Goal: Complete application form

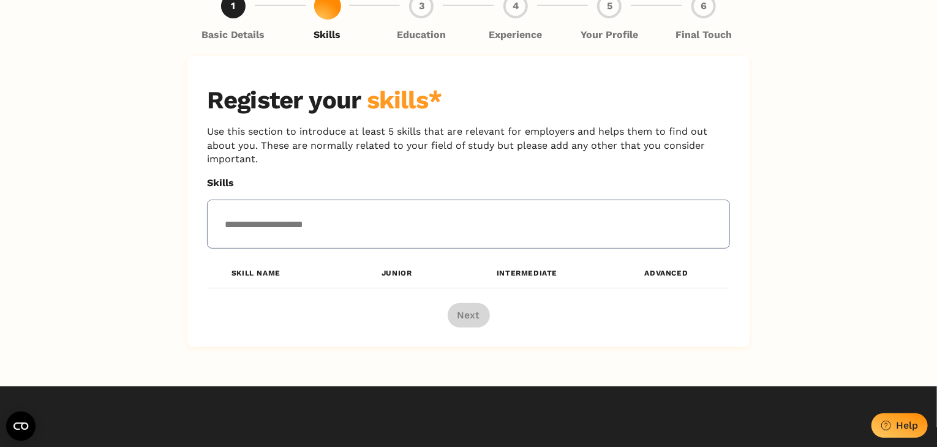
scroll to position [97, 0]
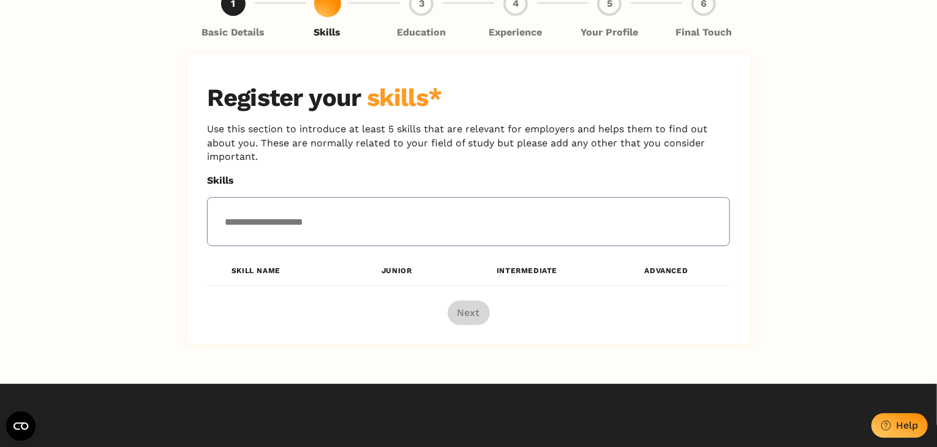
click at [389, 219] on input "text" at bounding box center [342, 222] width 251 height 28
click at [395, 268] on th "Junior" at bounding box center [397, 271] width 110 height 30
click at [384, 223] on input "text" at bounding box center [342, 222] width 251 height 28
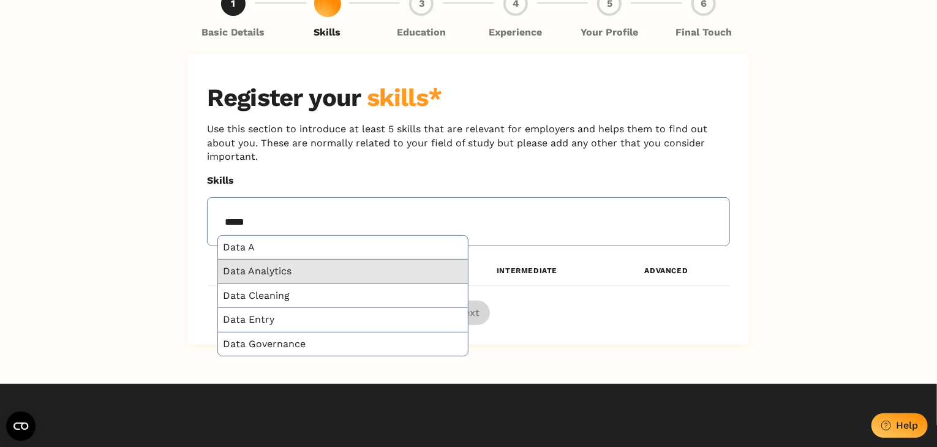
type input "****"
click at [305, 272] on div "Data Analytics" at bounding box center [343, 272] width 250 height 24
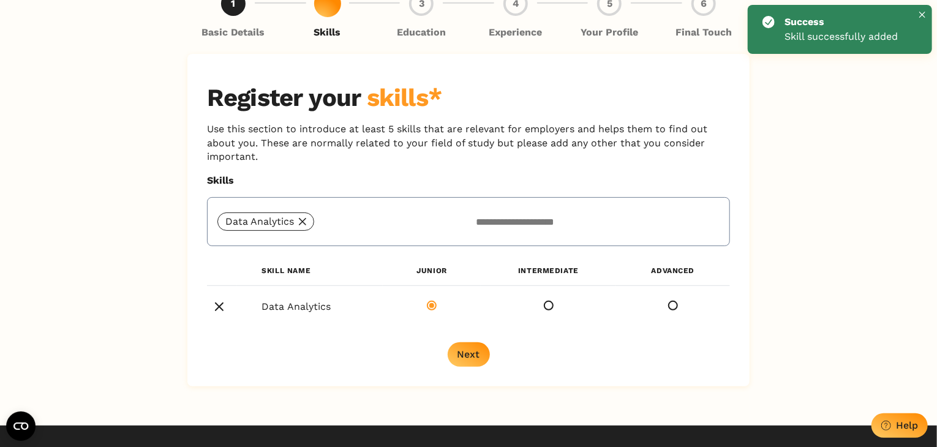
click at [363, 224] on div "Data Analytics" at bounding box center [342, 221] width 251 height 18
click at [472, 357] on div "Next" at bounding box center [468, 354] width 23 height 12
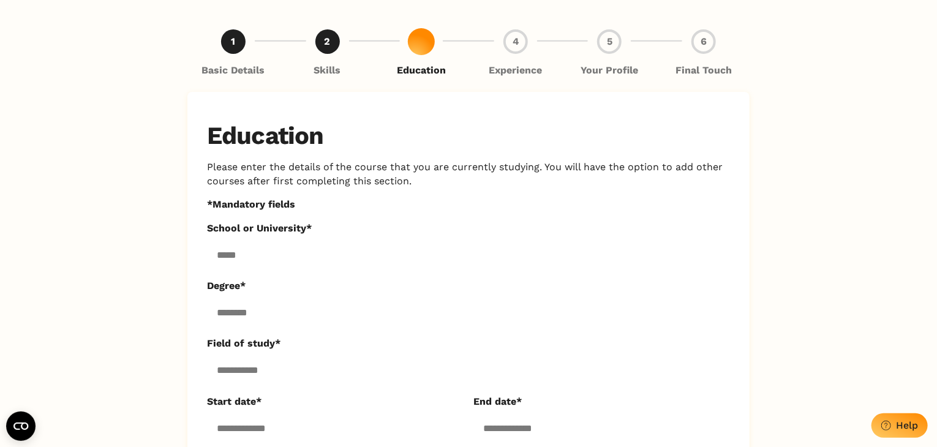
scroll to position [56, 0]
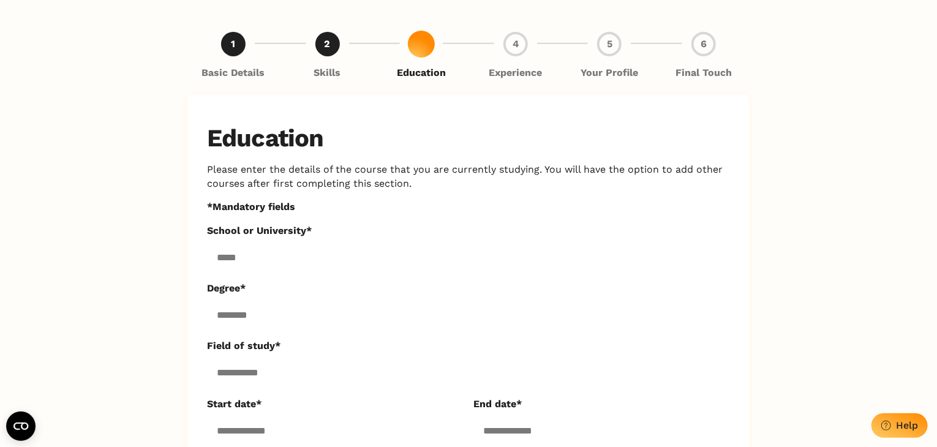
click at [373, 245] on input "School or University*" at bounding box center [468, 256] width 523 height 29
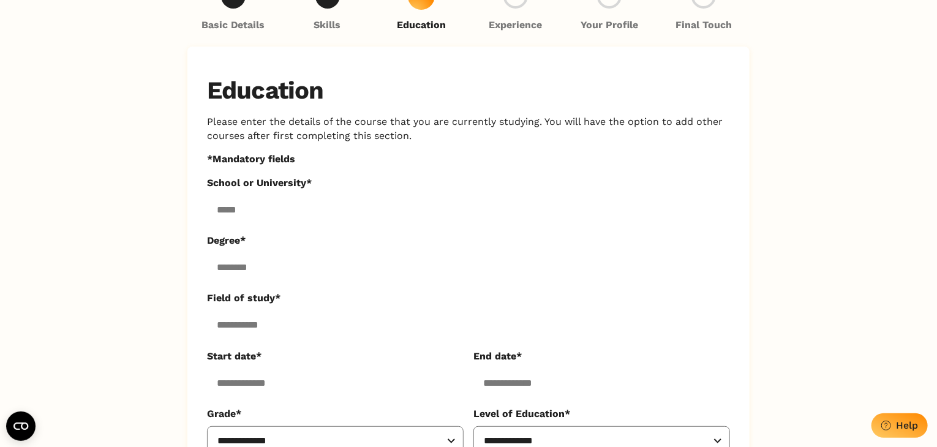
scroll to position [0, 0]
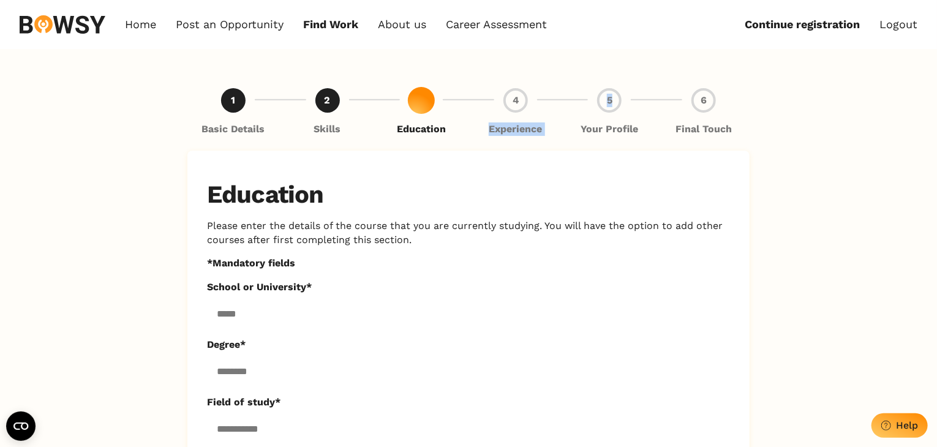
drag, startPoint x: 517, startPoint y: 108, endPoint x: 642, endPoint y: 77, distance: 128.1
click at [642, 77] on div "**********" at bounding box center [468, 396] width 562 height 695
click at [497, 13] on div "Home Post an Opportunity Bowsy Projects Post Work Find Work How it Works Regist…" at bounding box center [468, 24] width 937 height 49
click at [497, 18] on link "Career Assessment" at bounding box center [496, 24] width 101 height 13
